Goal: Use online tool/utility: Utilize a website feature to perform a specific function

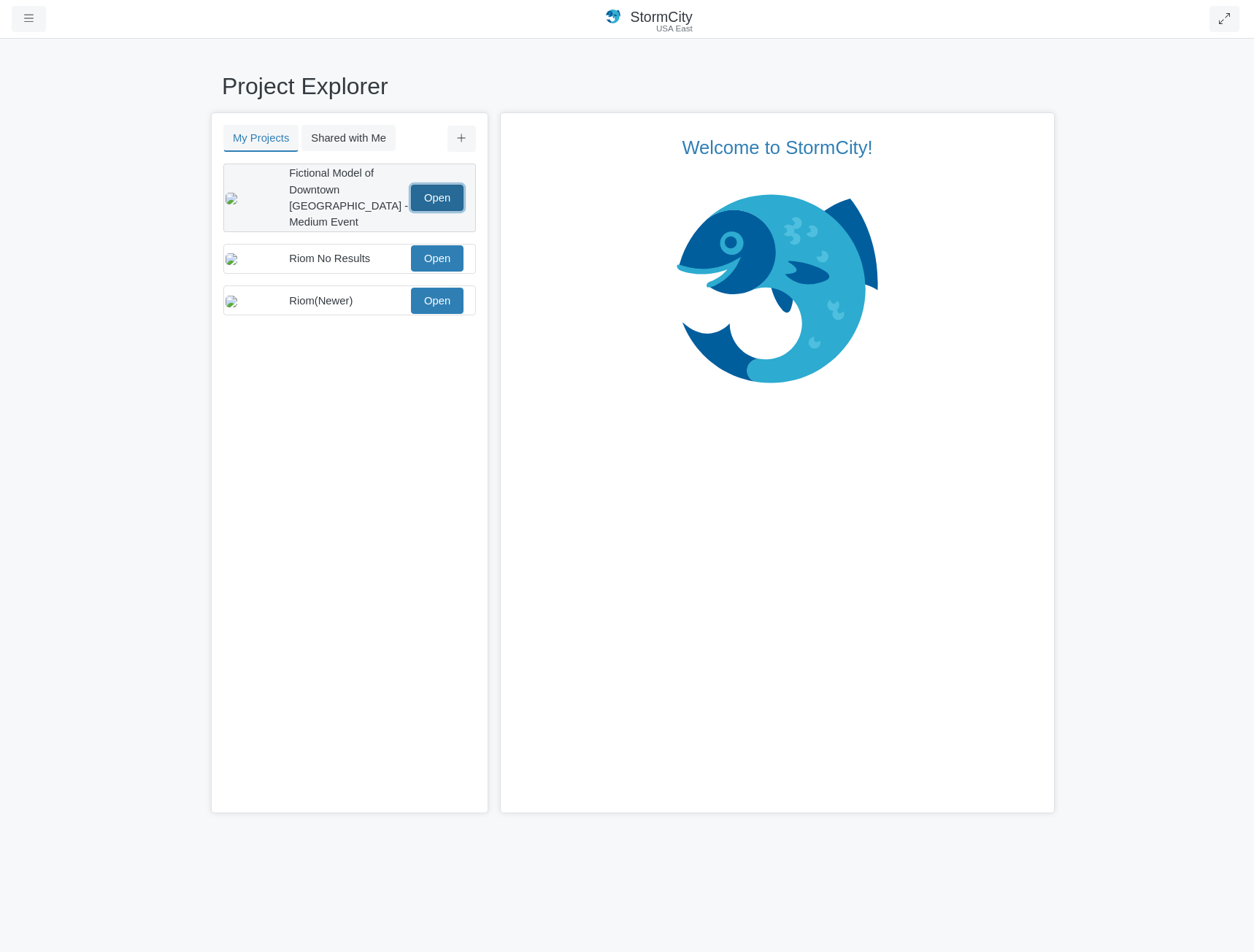
click at [434, 189] on link "Open" at bounding box center [437, 198] width 52 height 27
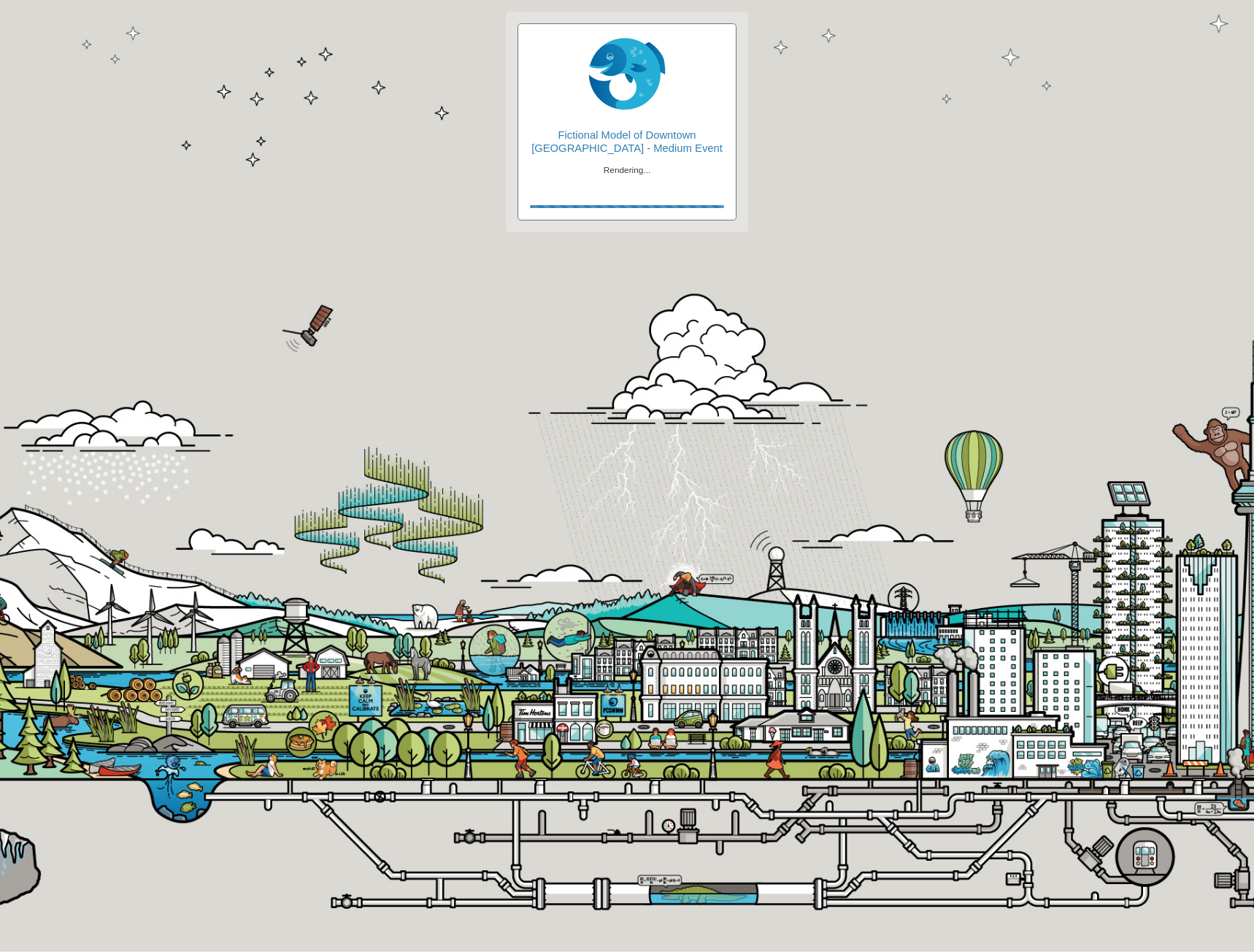
checkbox input "true"
type input "Visible"
checkbox input "true"
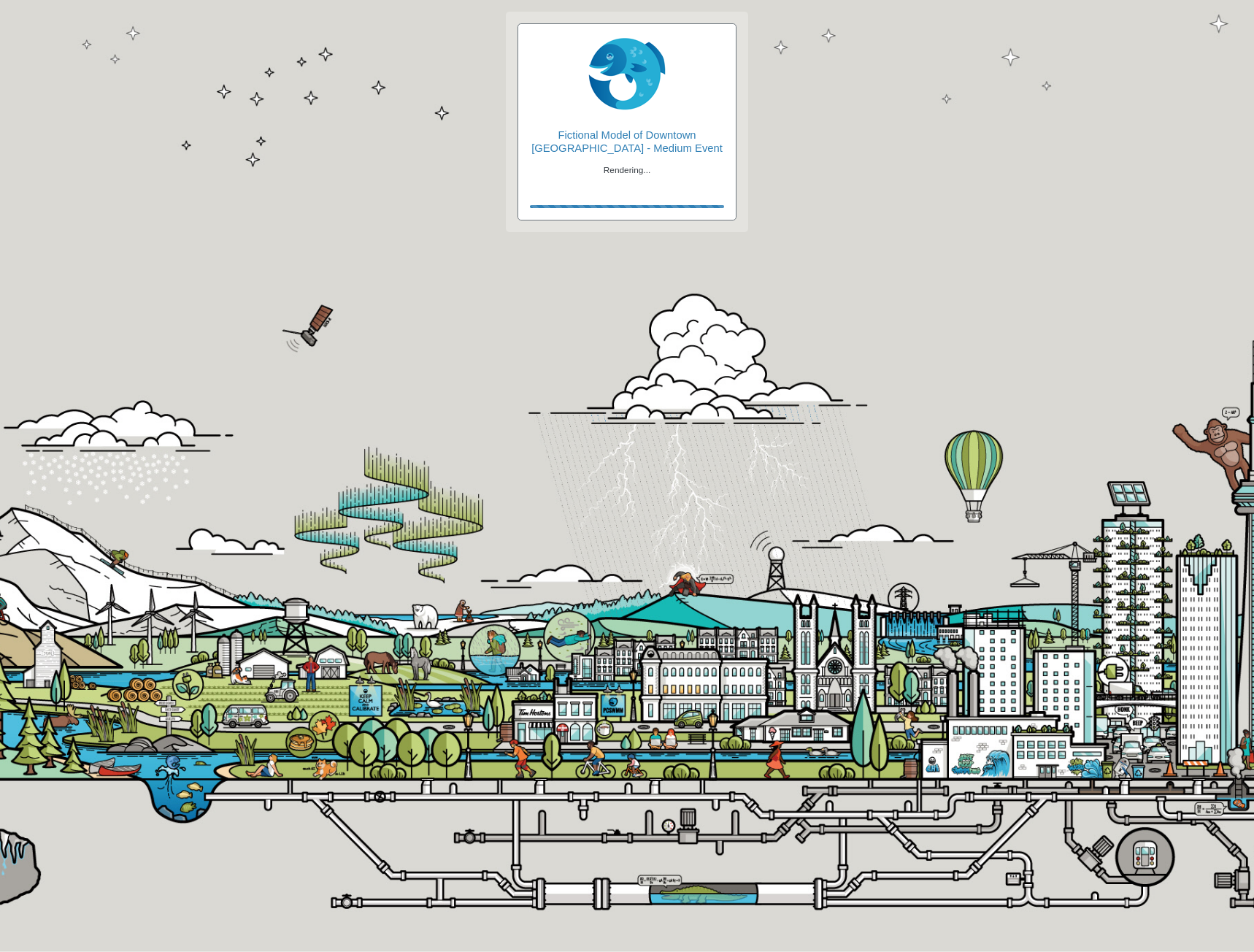
type input "2"
type input "0"
type input "2"
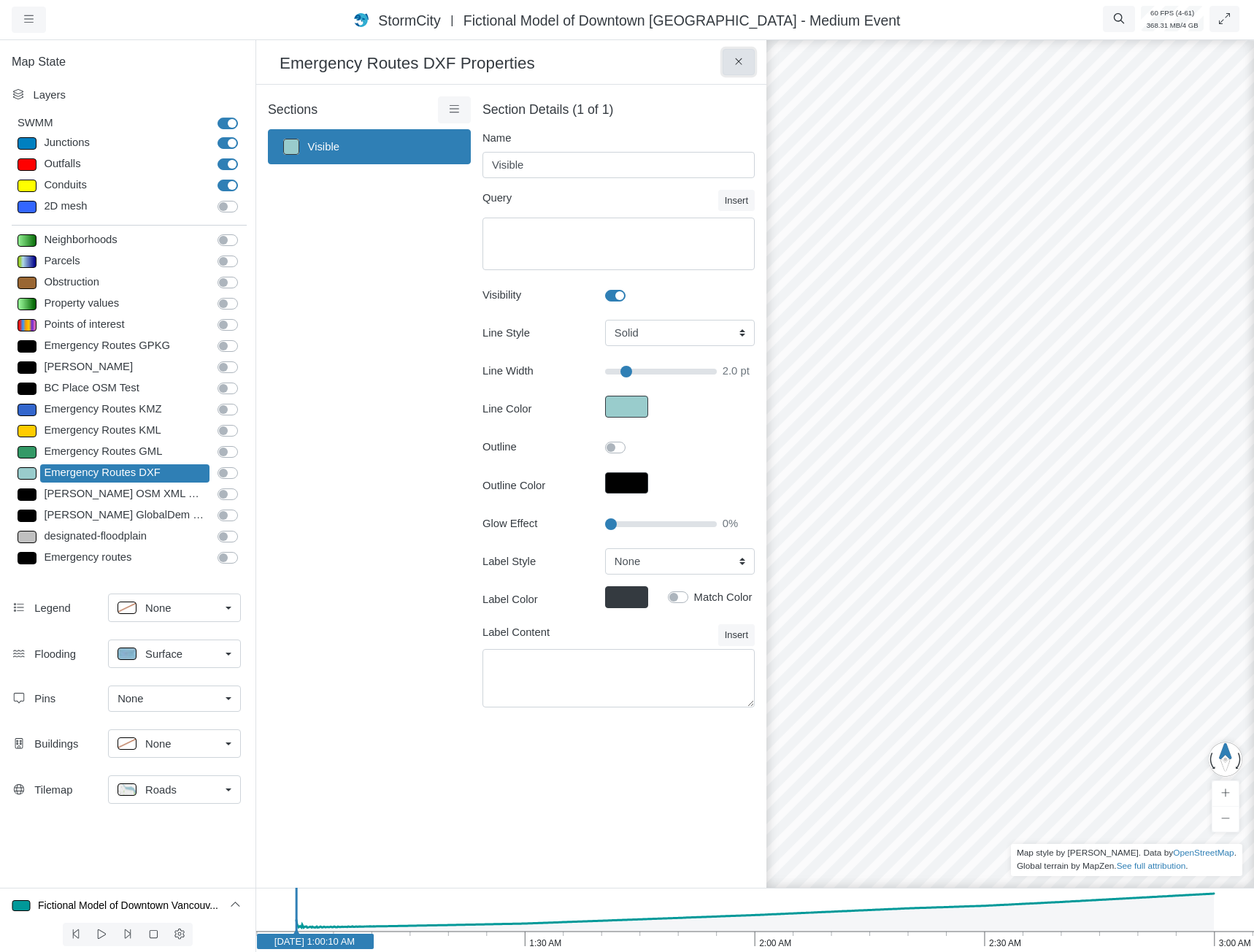
click at [738, 68] on icon at bounding box center [739, 61] width 14 height 10
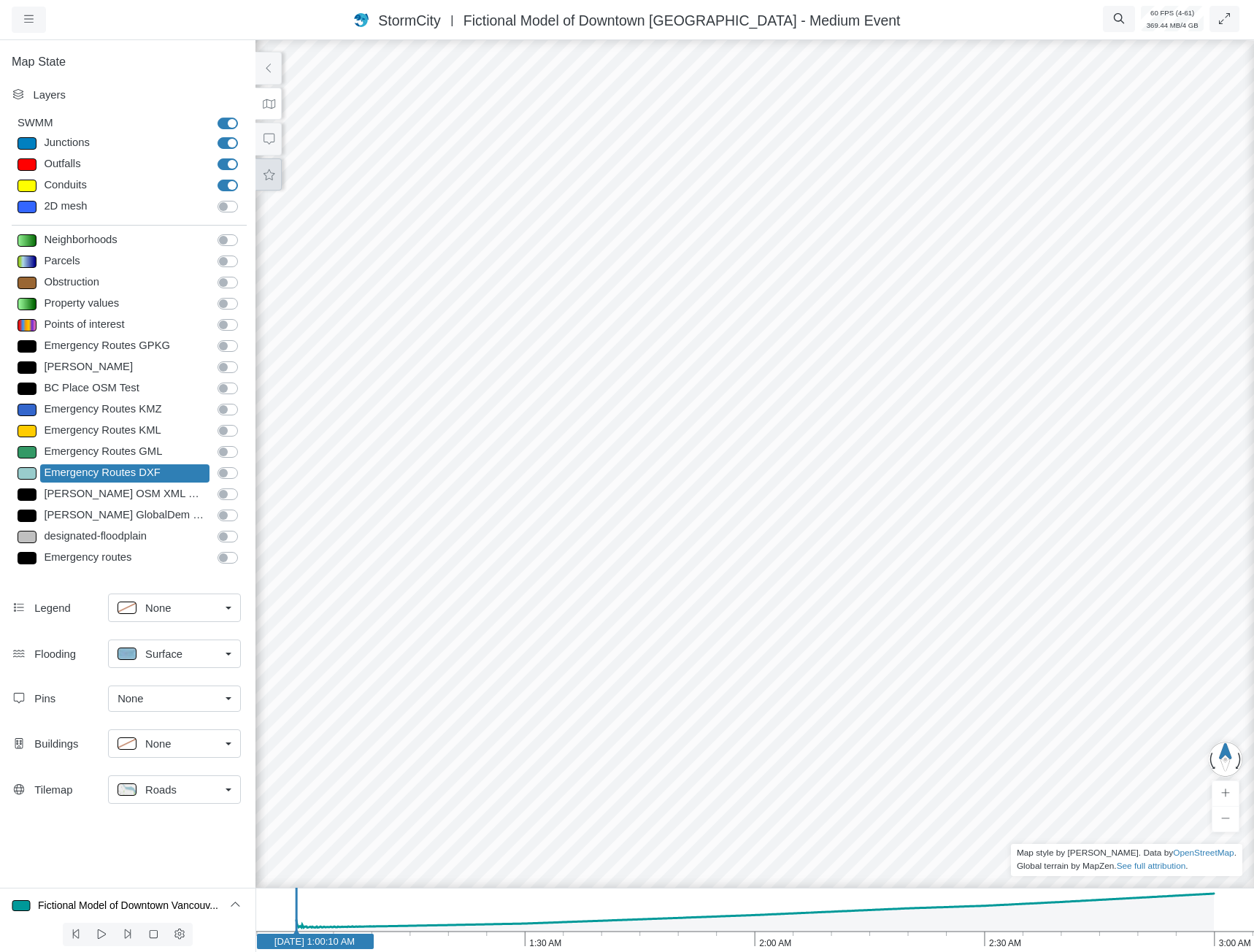
click at [269, 177] on icon at bounding box center [269, 174] width 14 height 10
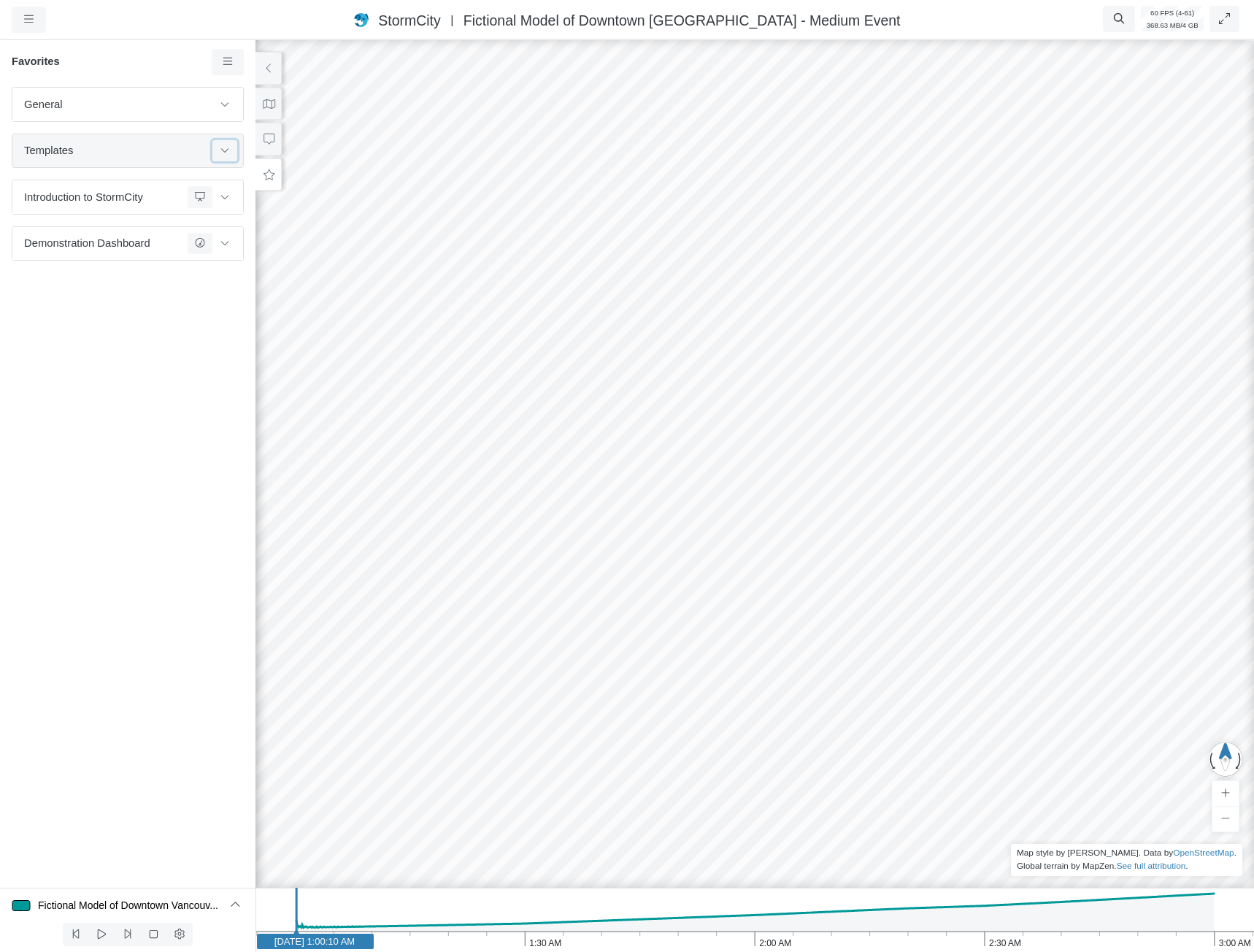
click at [222, 150] on icon at bounding box center [225, 150] width 8 height 5
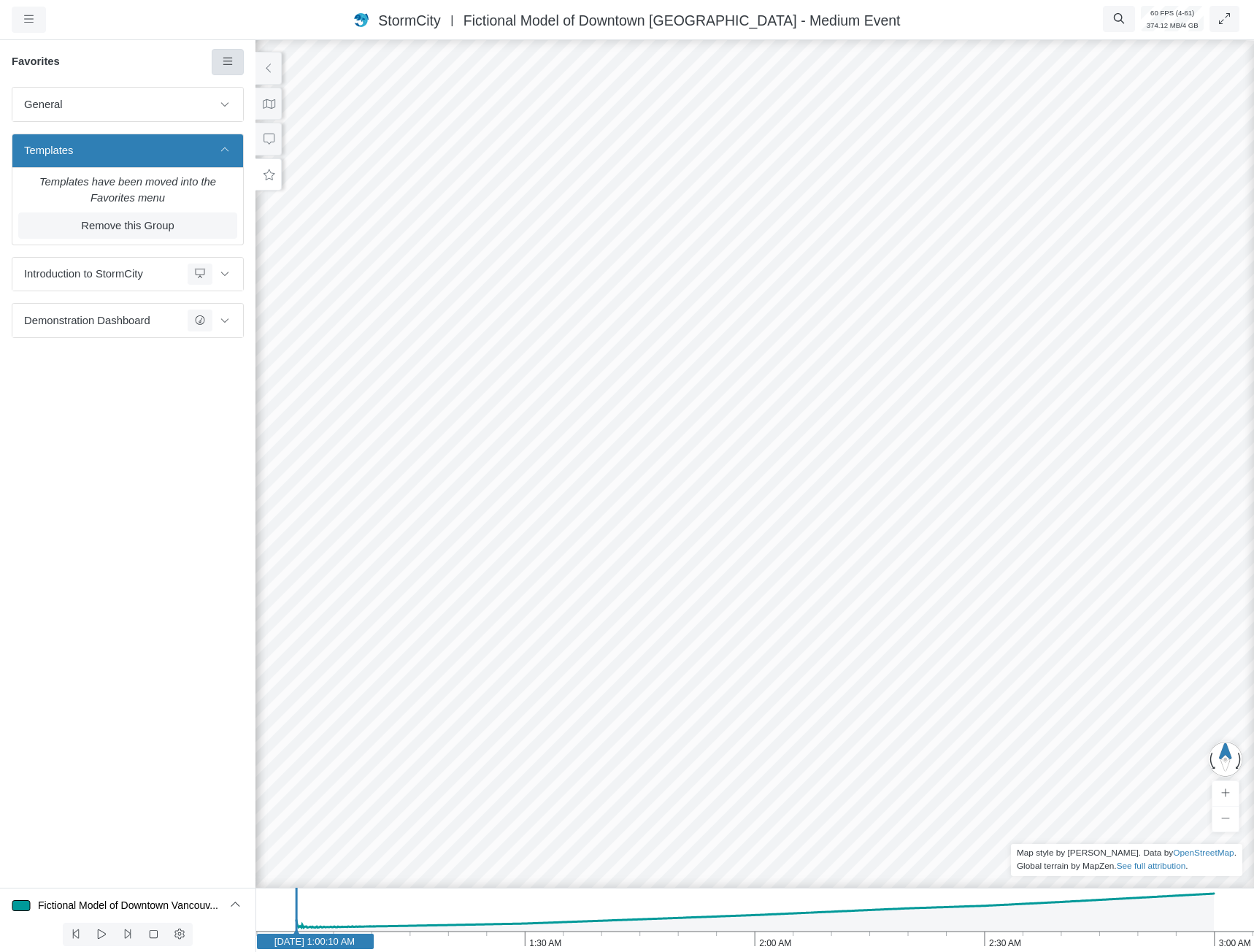
click at [233, 61] on icon at bounding box center [228, 61] width 14 height 10
click at [148, 69] on h6 "Favorites" at bounding box center [111, 62] width 200 height 13
